Goal: Find specific page/section: Find specific page/section

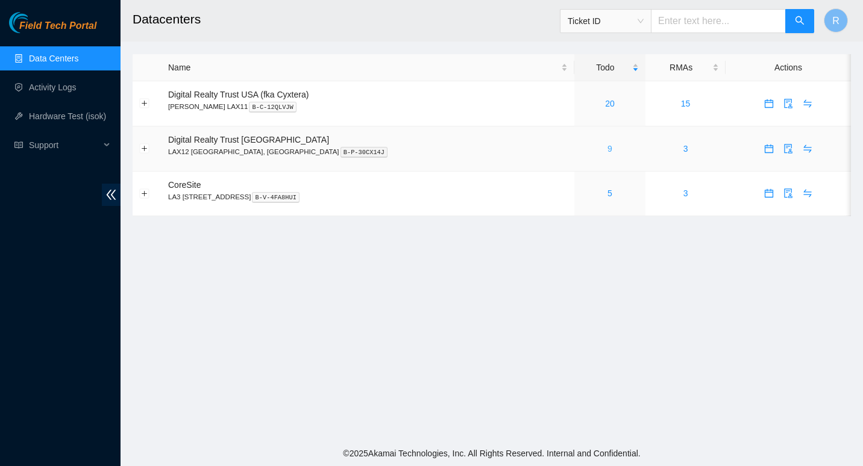
click at [607, 148] on link "9" at bounding box center [609, 149] width 5 height 10
